Goal: Book appointment/travel/reservation

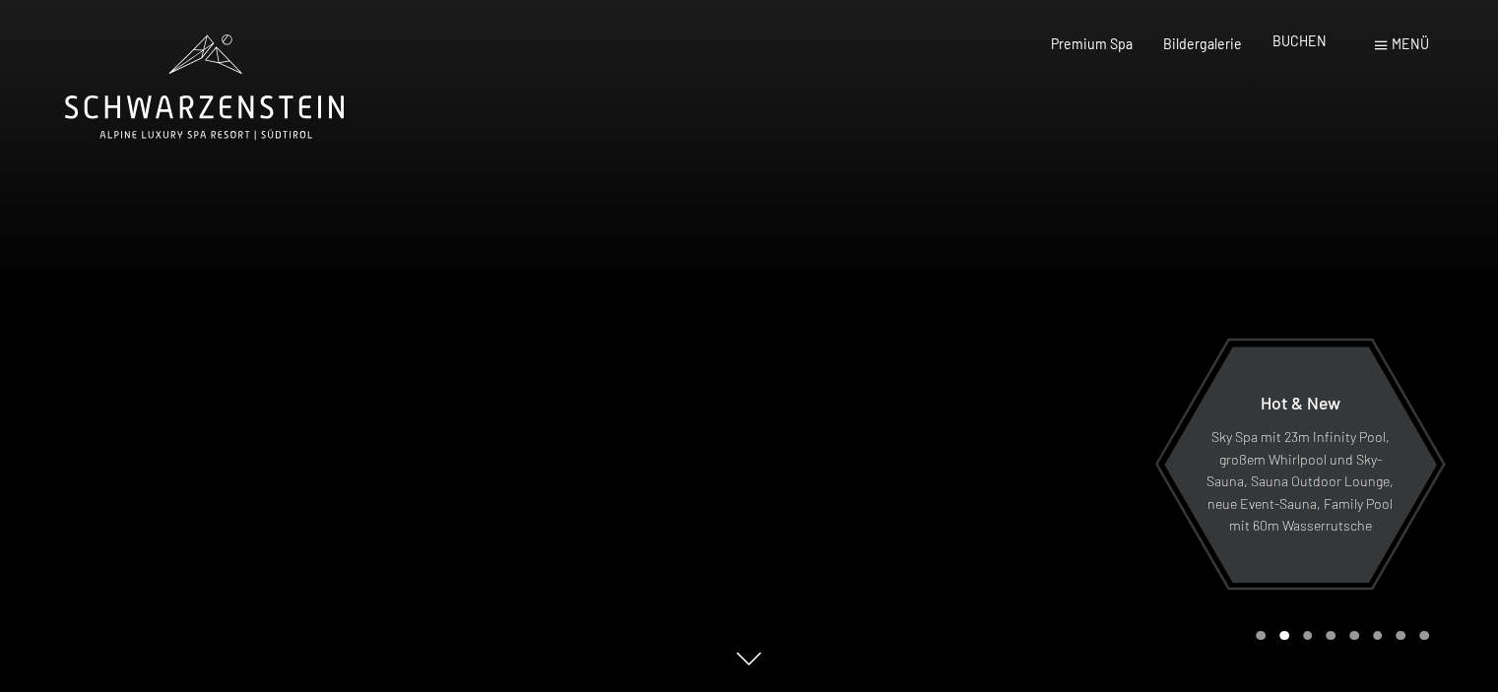
click at [1300, 34] on span "BUCHEN" at bounding box center [1300, 41] width 54 height 17
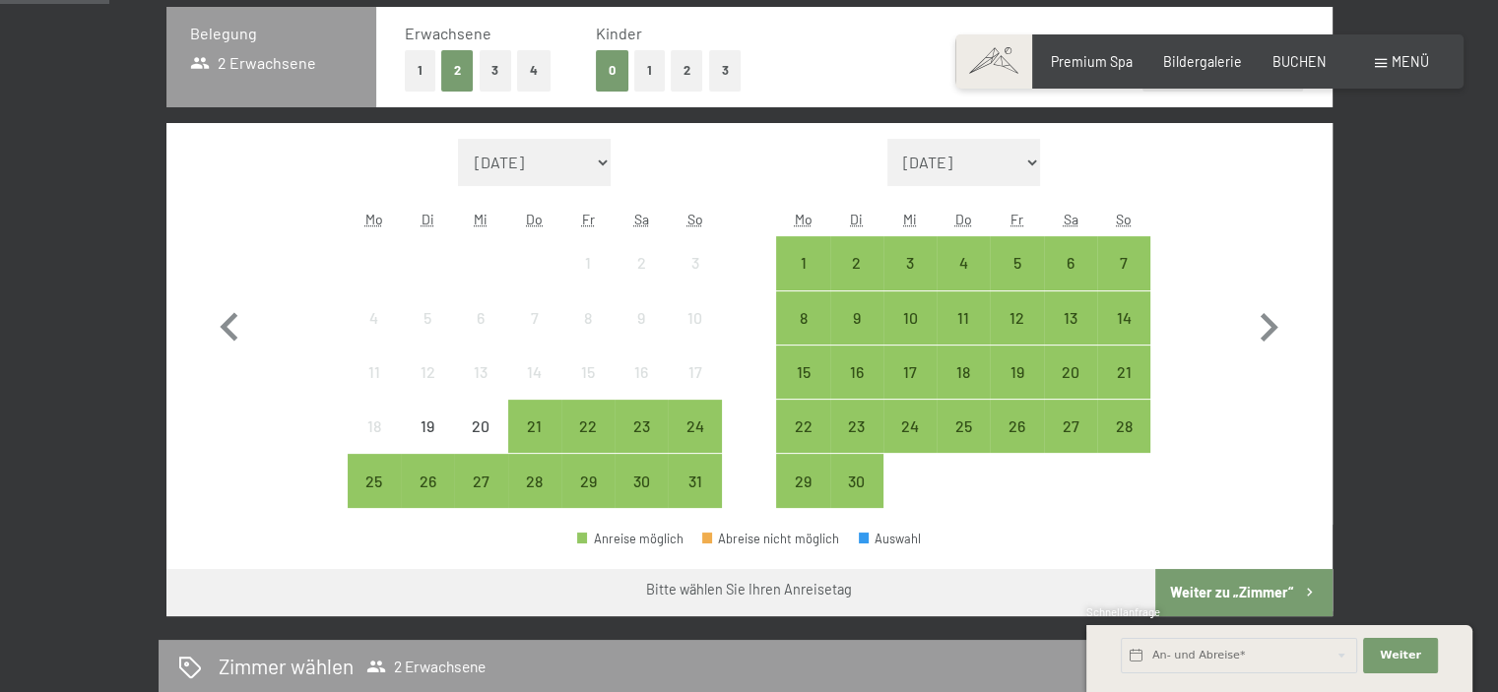
scroll to position [477, 0]
click at [1277, 312] on icon "button" at bounding box center [1268, 327] width 57 height 57
select select "2025-09-01"
select select "2025-10-01"
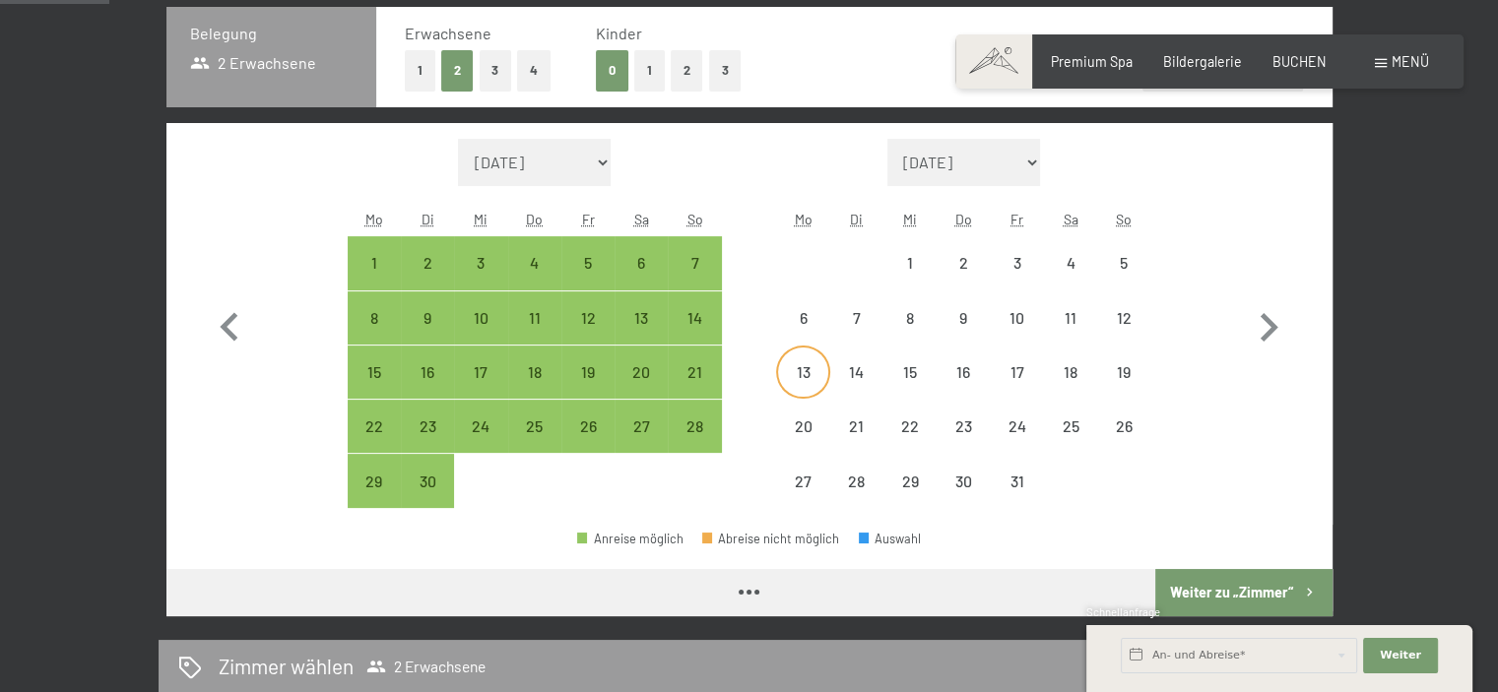
select select "2025-09-01"
select select "2025-10-01"
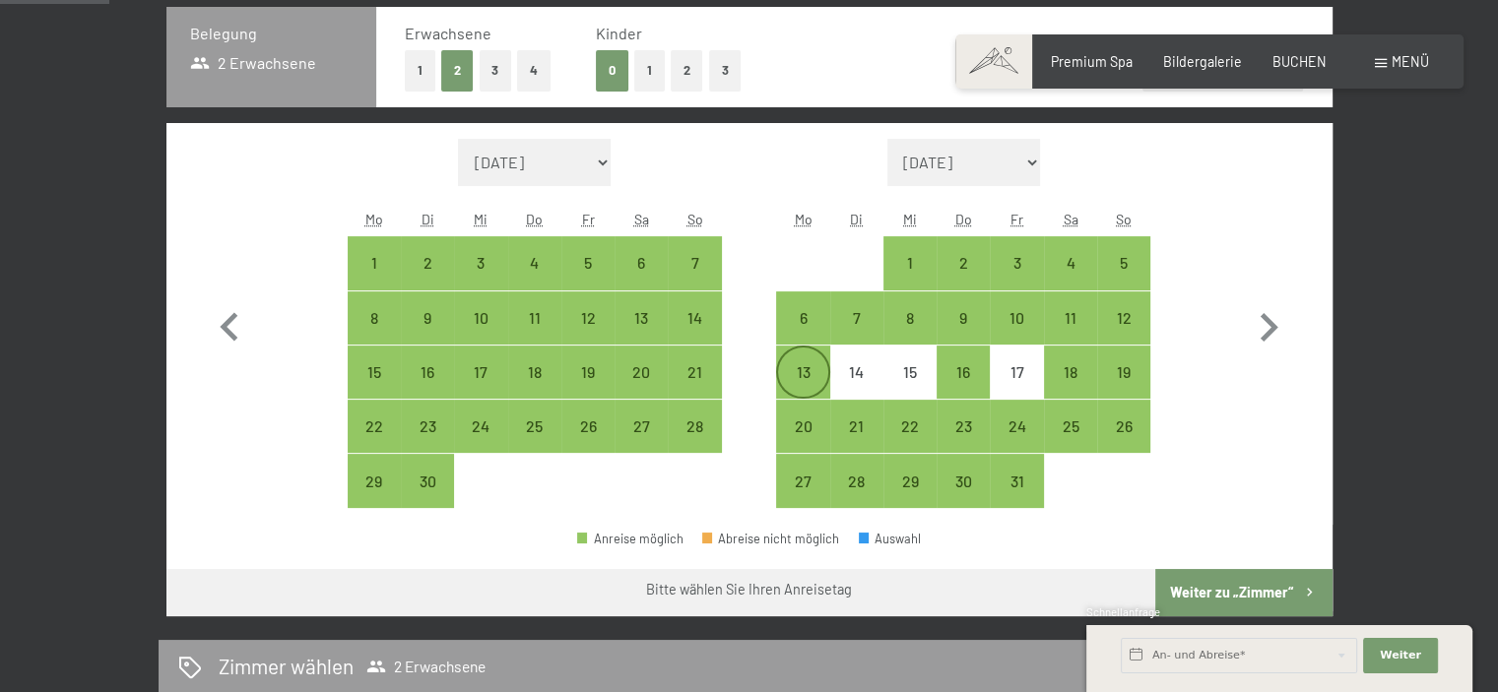
click at [802, 369] on div "13" at bounding box center [802, 388] width 49 height 49
select select "2025-09-01"
select select "2025-10-01"
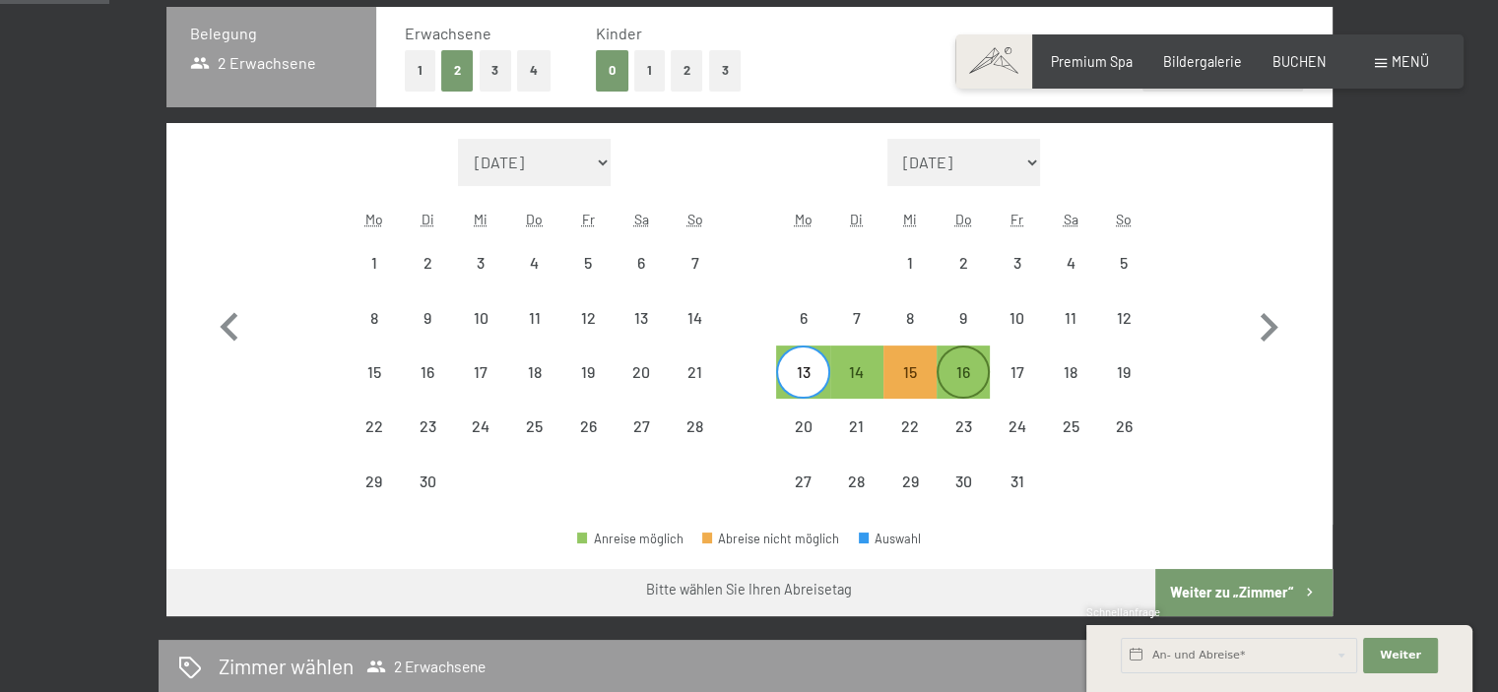
click at [965, 371] on div "16" at bounding box center [963, 388] width 49 height 49
select select "2025-09-01"
select select "2025-10-01"
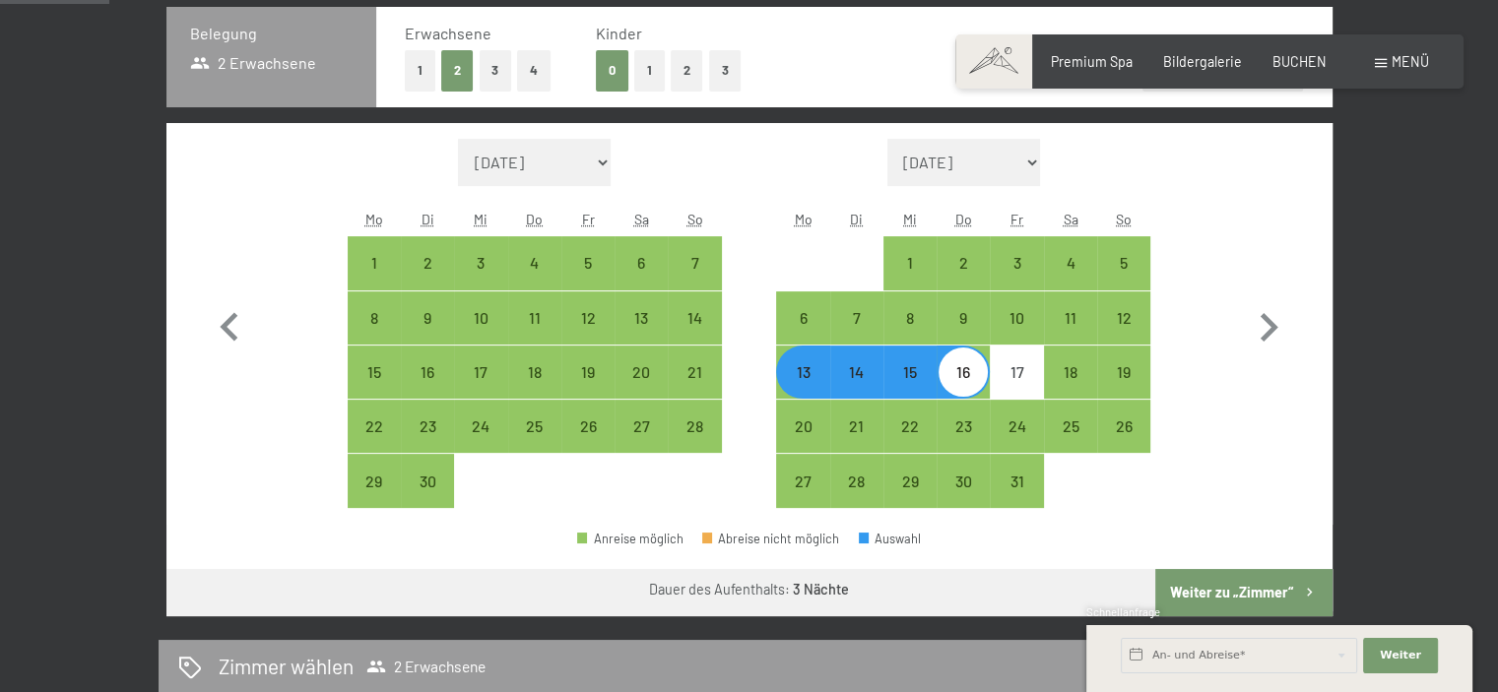
click at [1249, 582] on button "Weiter zu „Zimmer“" at bounding box center [1243, 592] width 176 height 47
select select "2025-09-01"
select select "2025-10-01"
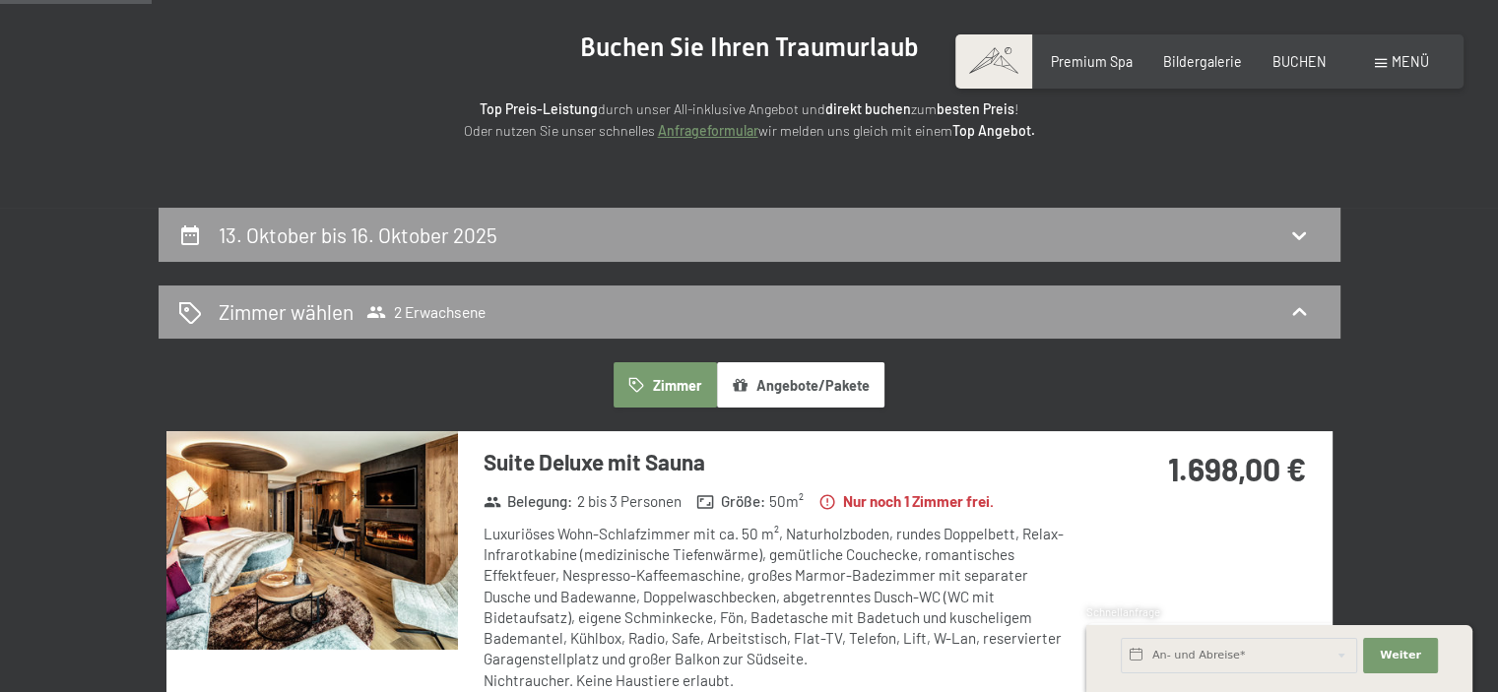
scroll to position [205, 0]
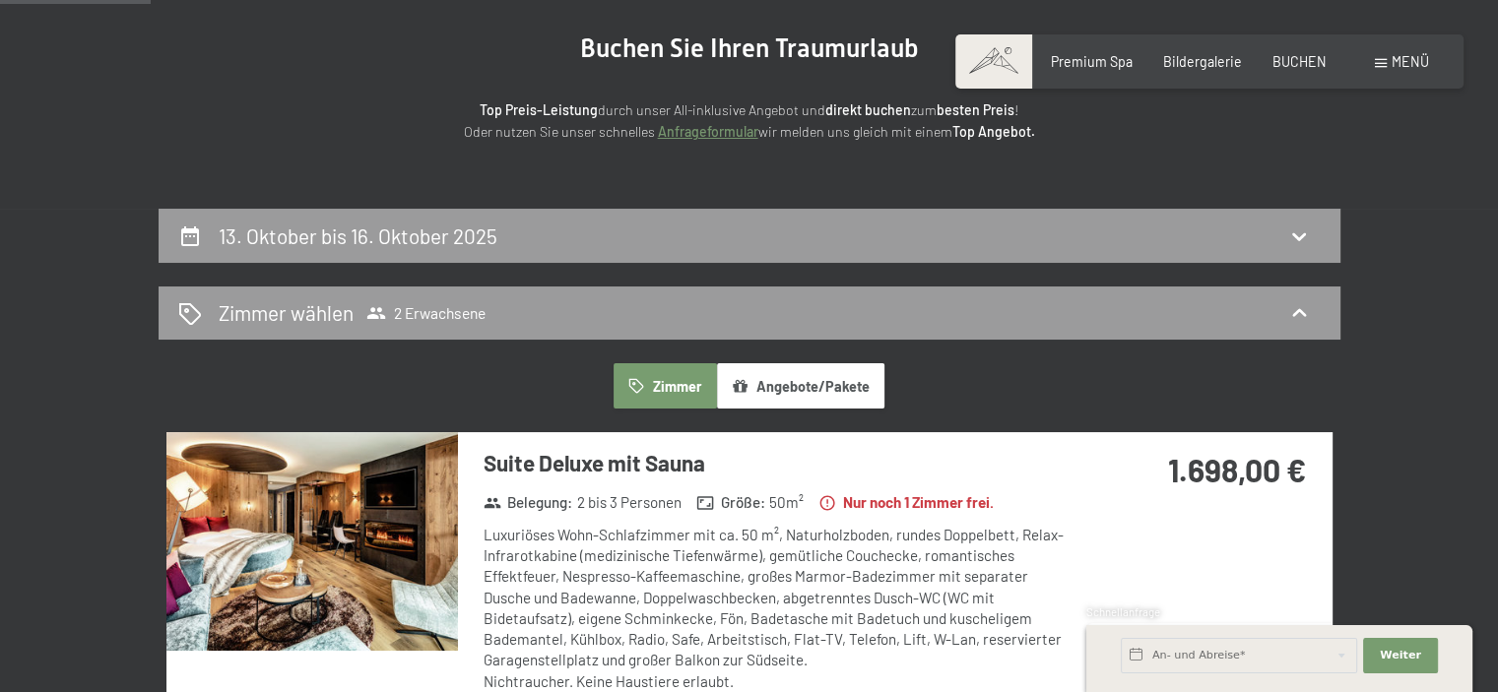
click at [676, 369] on button "Zimmer" at bounding box center [665, 385] width 102 height 45
click at [804, 389] on button "Angebote/Pakete" at bounding box center [800, 385] width 167 height 45
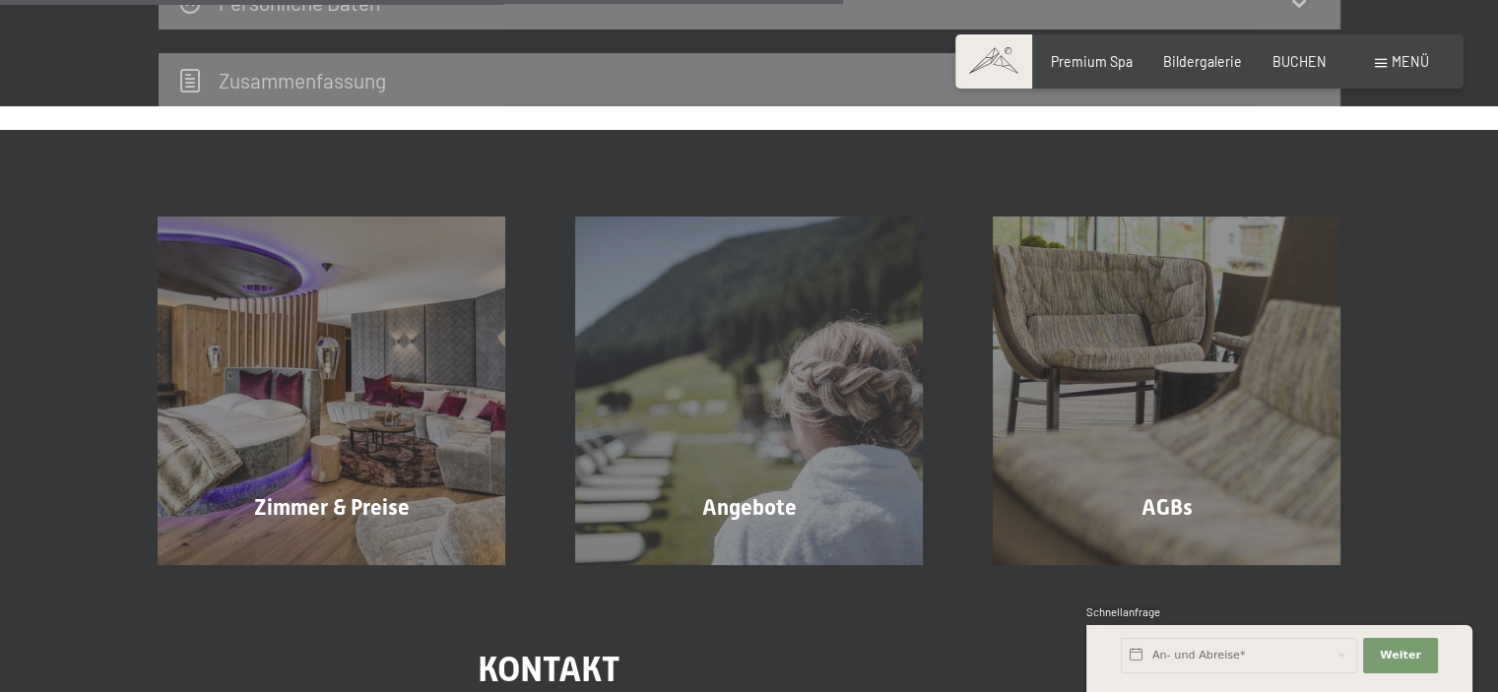
scroll to position [875, 0]
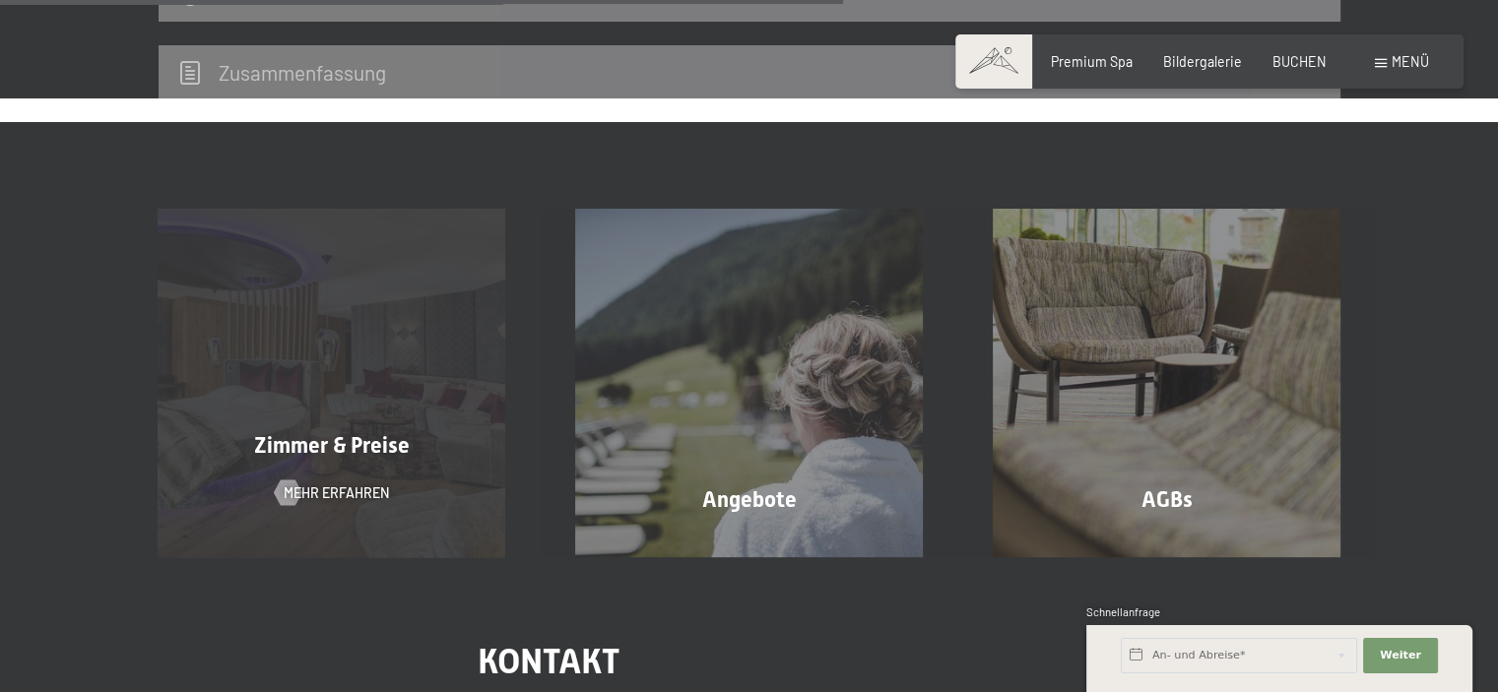
click at [452, 416] on div "Zimmer & Preise Mehr erfahren" at bounding box center [332, 383] width 418 height 348
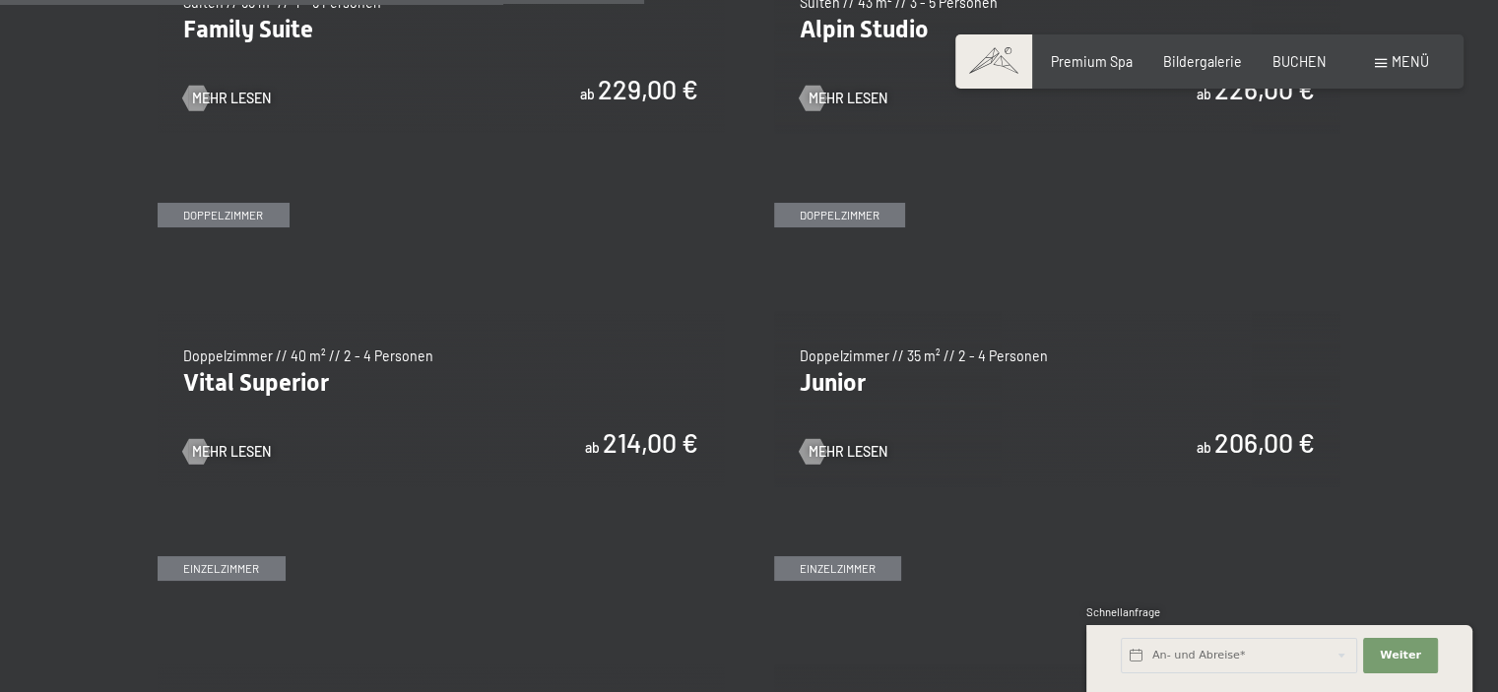
scroll to position [2400, 0]
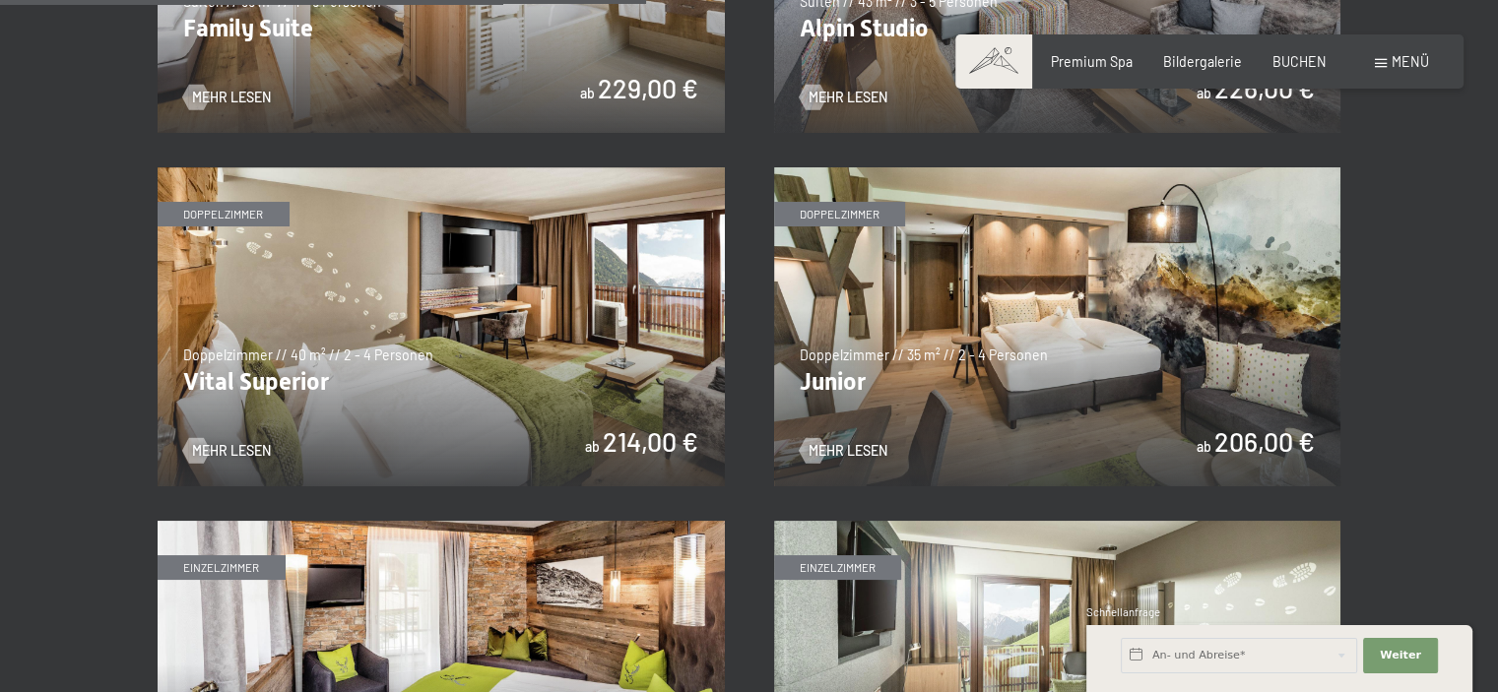
click at [1282, 340] on img at bounding box center [1057, 326] width 567 height 319
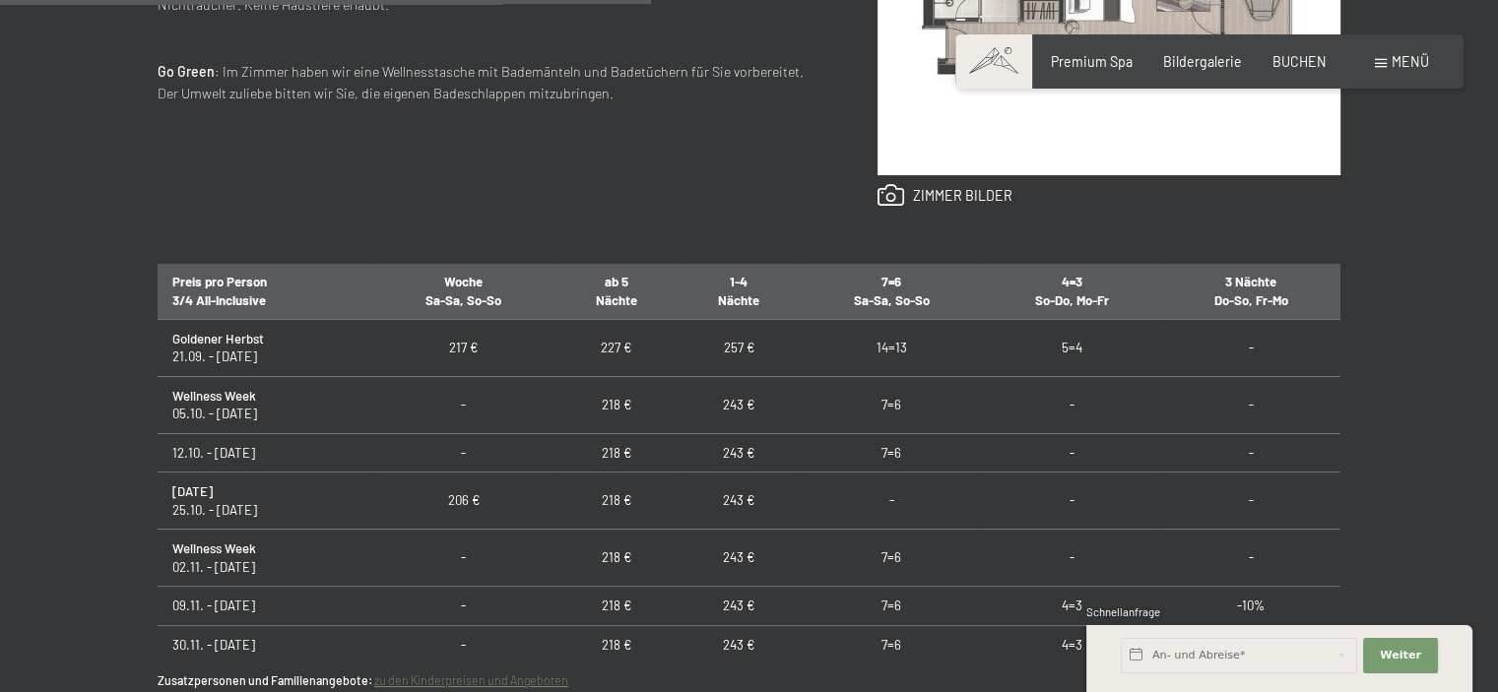
scroll to position [215, 0]
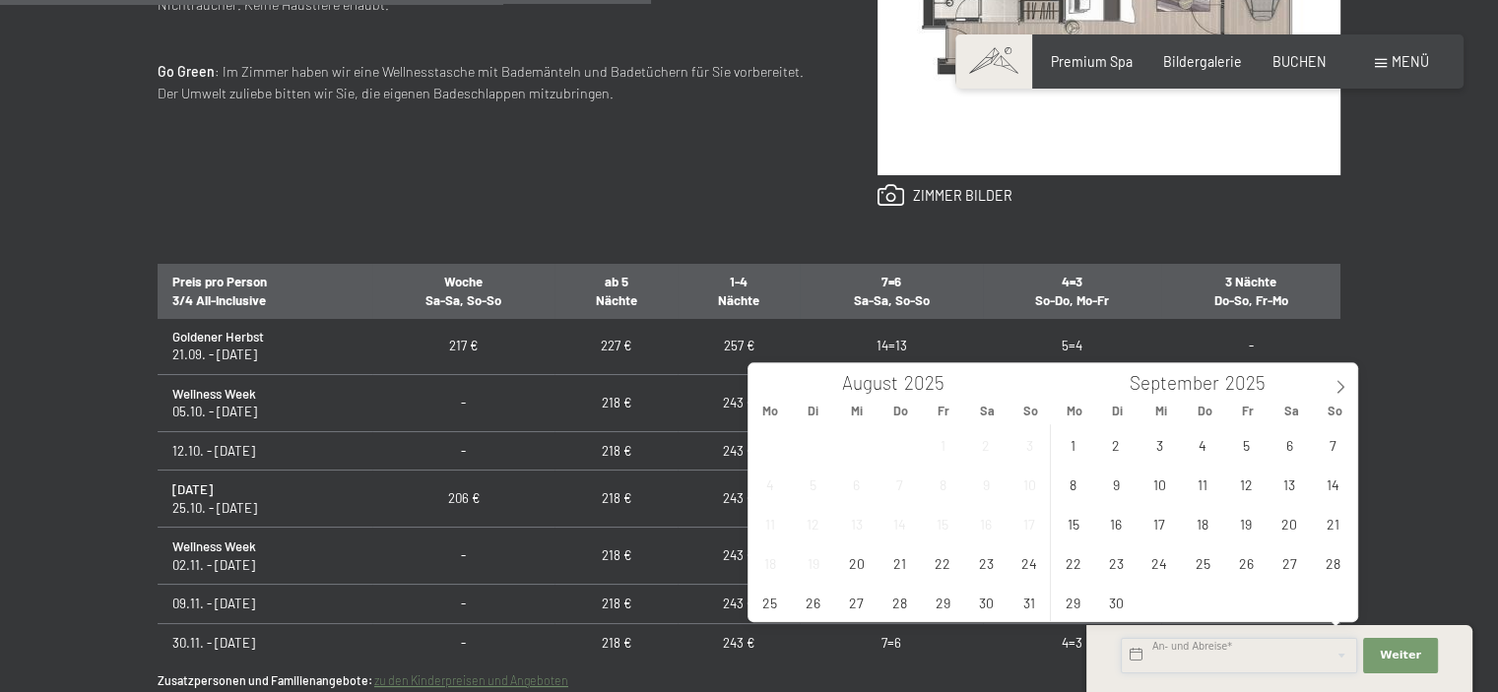
click at [1258, 669] on input "text" at bounding box center [1239, 655] width 236 height 35
click at [1340, 387] on icon at bounding box center [1341, 387] width 14 height 14
click at [762, 525] on span "13" at bounding box center [770, 523] width 38 height 38
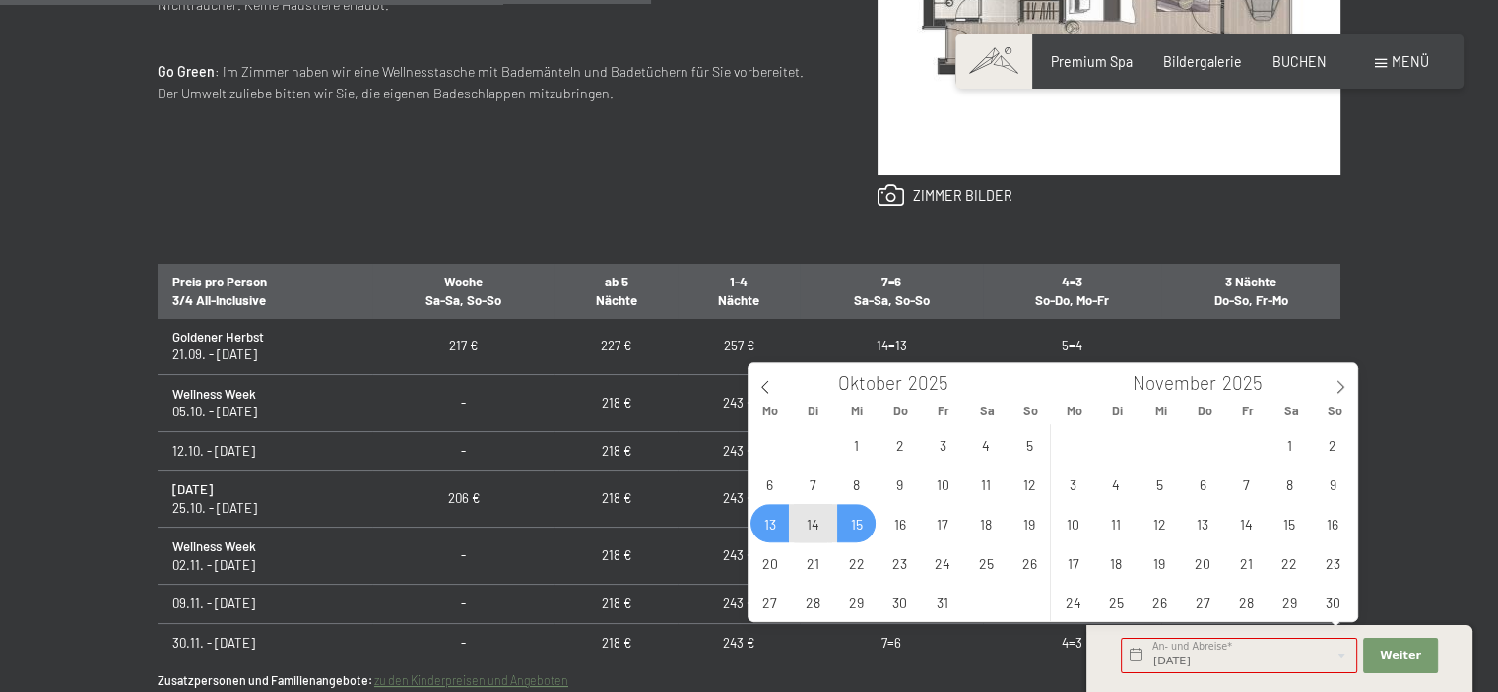
click at [872, 525] on span "15" at bounding box center [856, 523] width 38 height 38
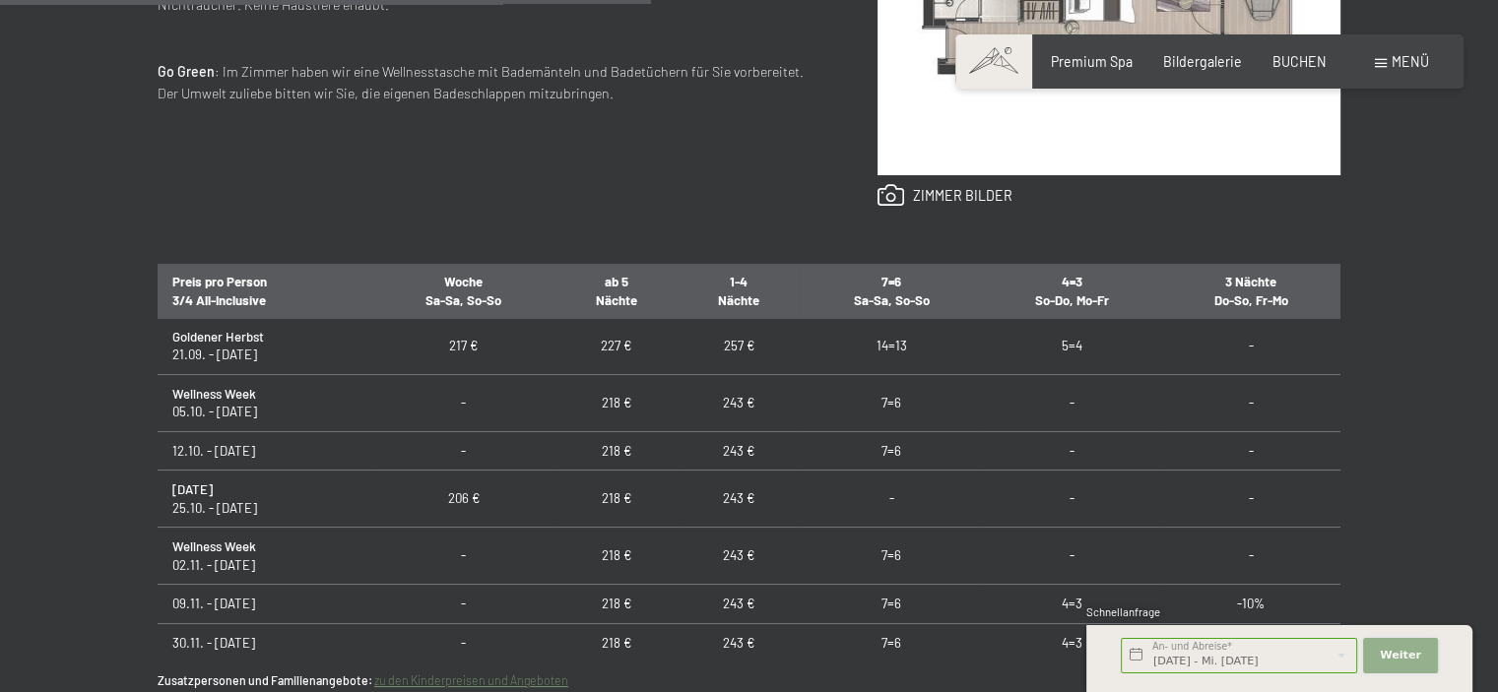
click at [1387, 666] on button "Weiter Adressfelder ausblenden" at bounding box center [1400, 655] width 75 height 35
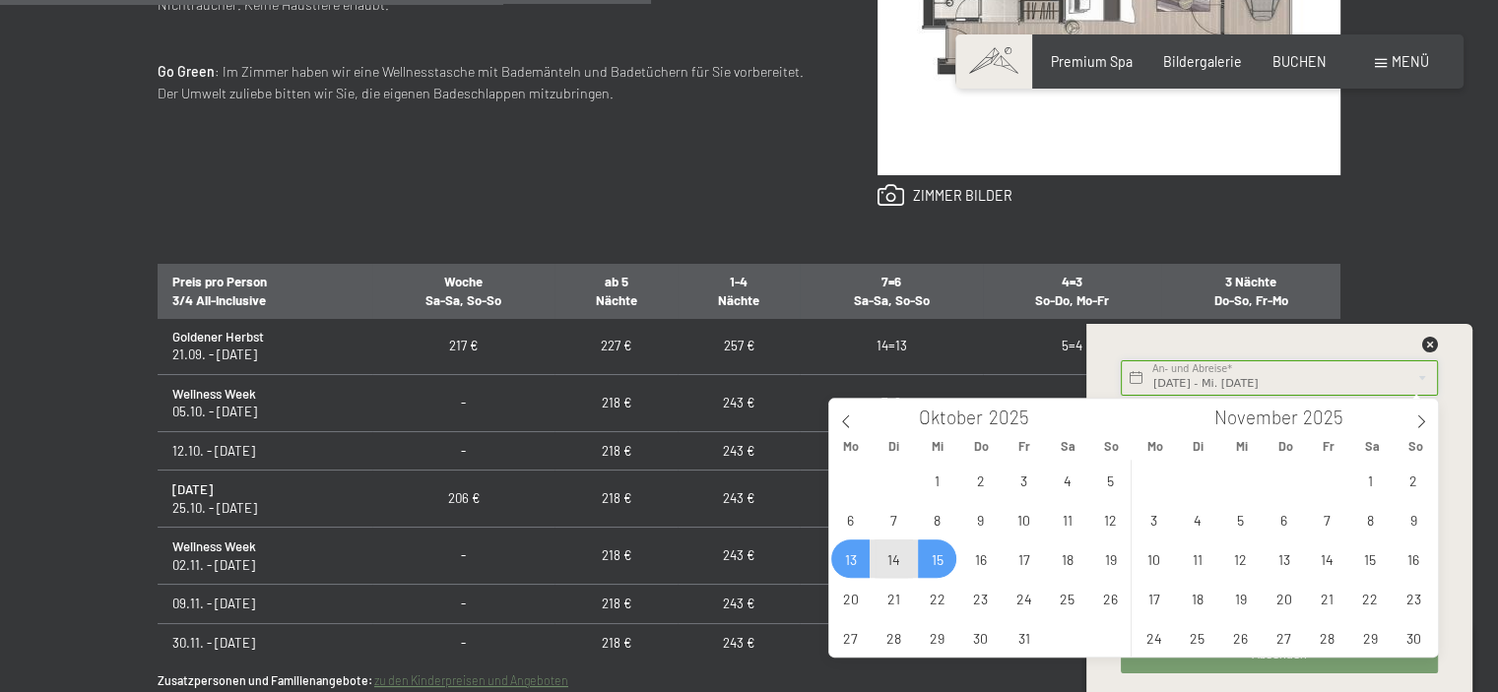
click at [1270, 381] on input "Mo. 13.10.2025 - Mi. 15.10.2025" at bounding box center [1279, 378] width 317 height 35
click at [860, 552] on span "13" at bounding box center [850, 559] width 38 height 38
click at [965, 555] on span "16" at bounding box center [980, 559] width 38 height 38
type input "Mo. 13.10.2025 - Do. 16.10.2025"
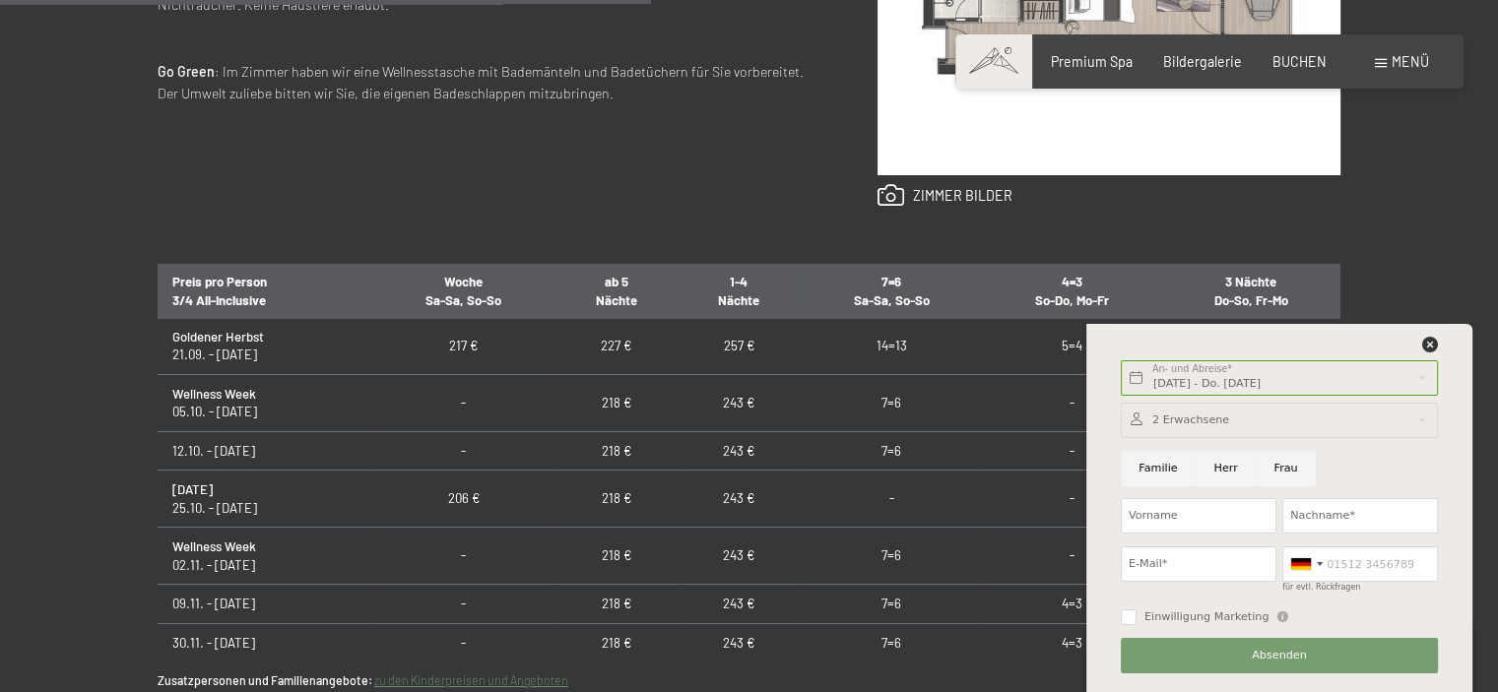
click at [1277, 455] on input "Frau" at bounding box center [1286, 468] width 60 height 35
radio input "true"
click at [1210, 511] on input "Vorname" at bounding box center [1199, 515] width 156 height 35
type input "Arta Gjonita"
type input "Llukes"
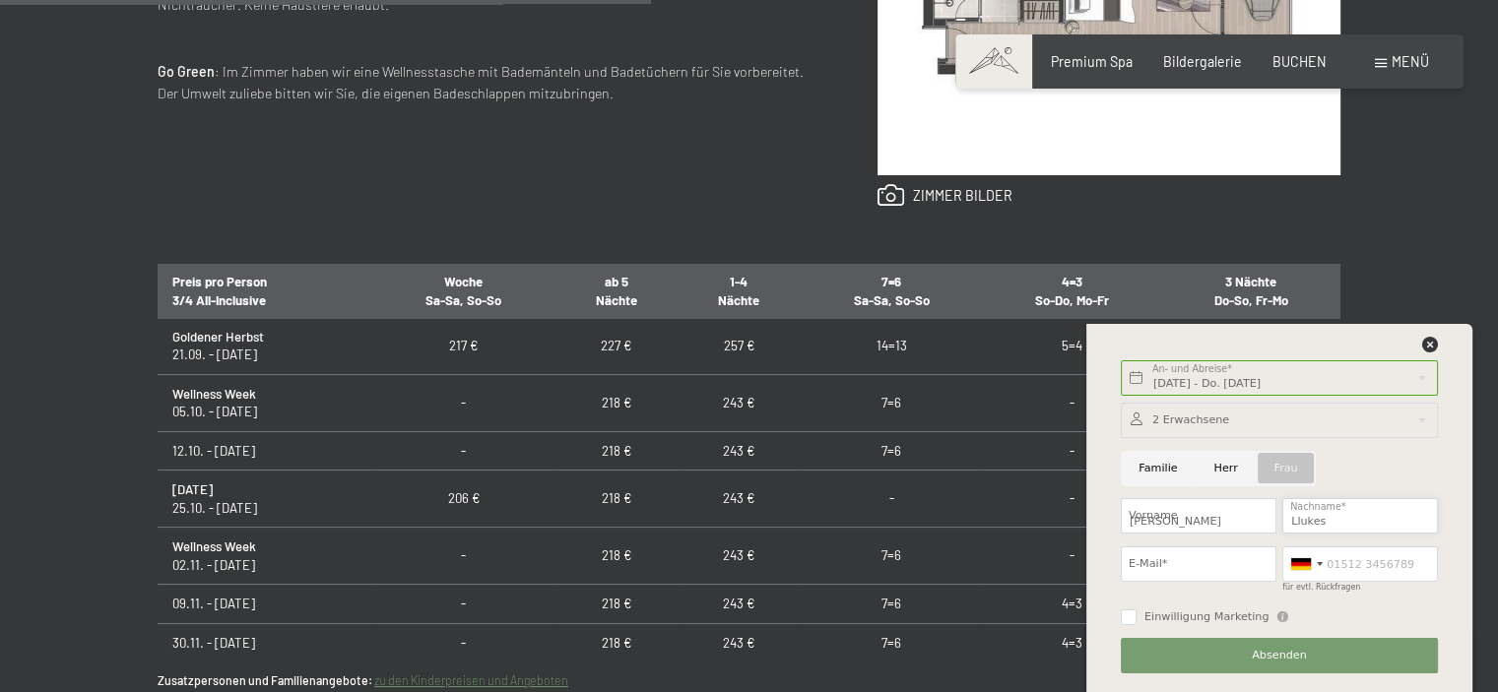
type input "a.gj.llukes@hotmail.com"
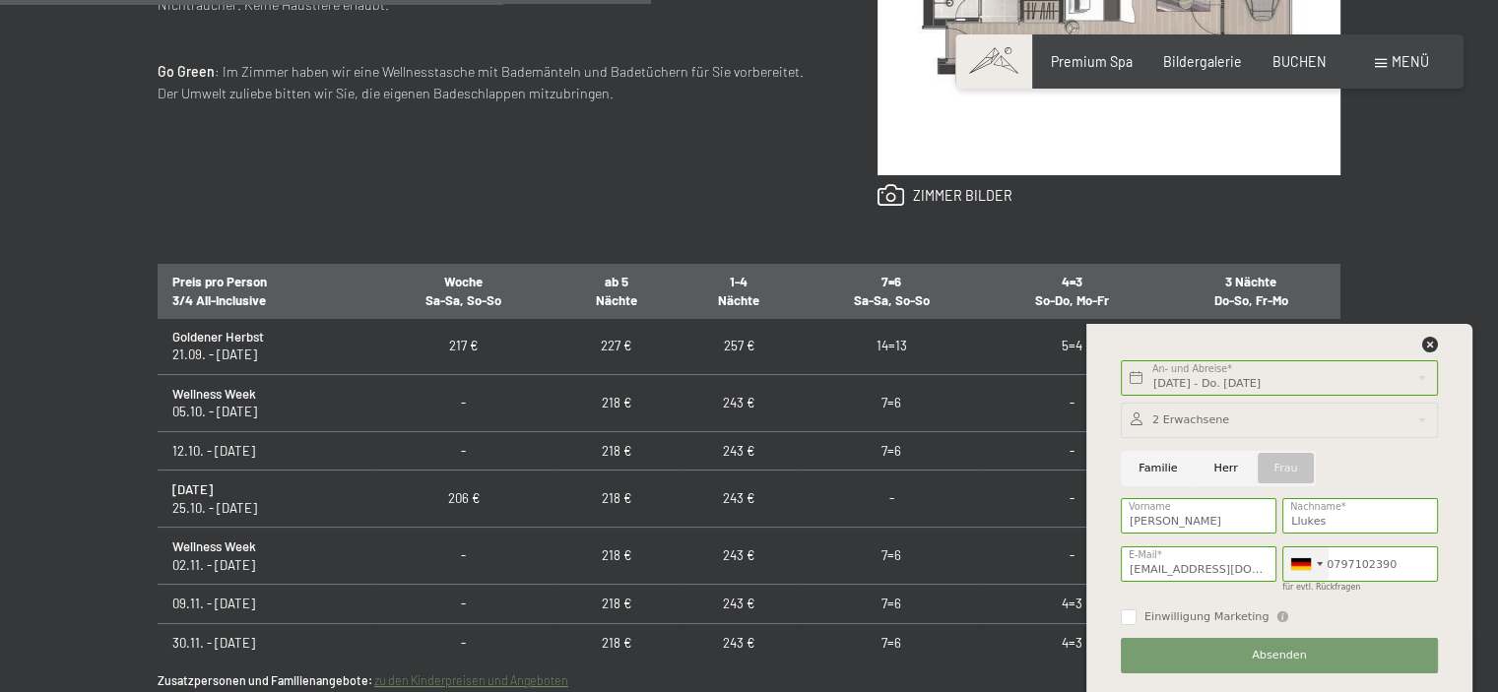
click at [1310, 563] on div at bounding box center [1301, 565] width 20 height 12
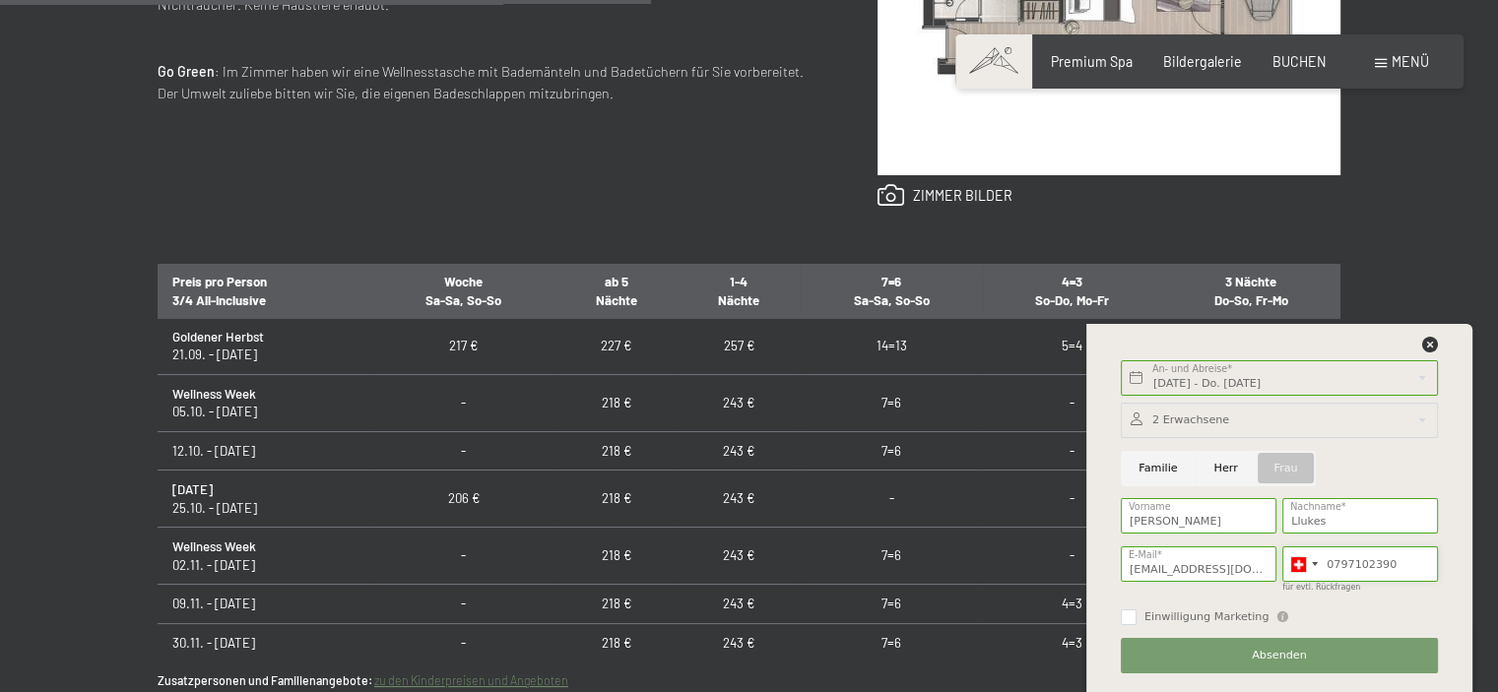
click at [1335, 560] on input "0797102390" at bounding box center [1360, 564] width 156 height 35
type input "0041797102390"
click at [1354, 648] on button "Absenden" at bounding box center [1279, 655] width 317 height 35
